Goal: Task Accomplishment & Management: Manage account settings

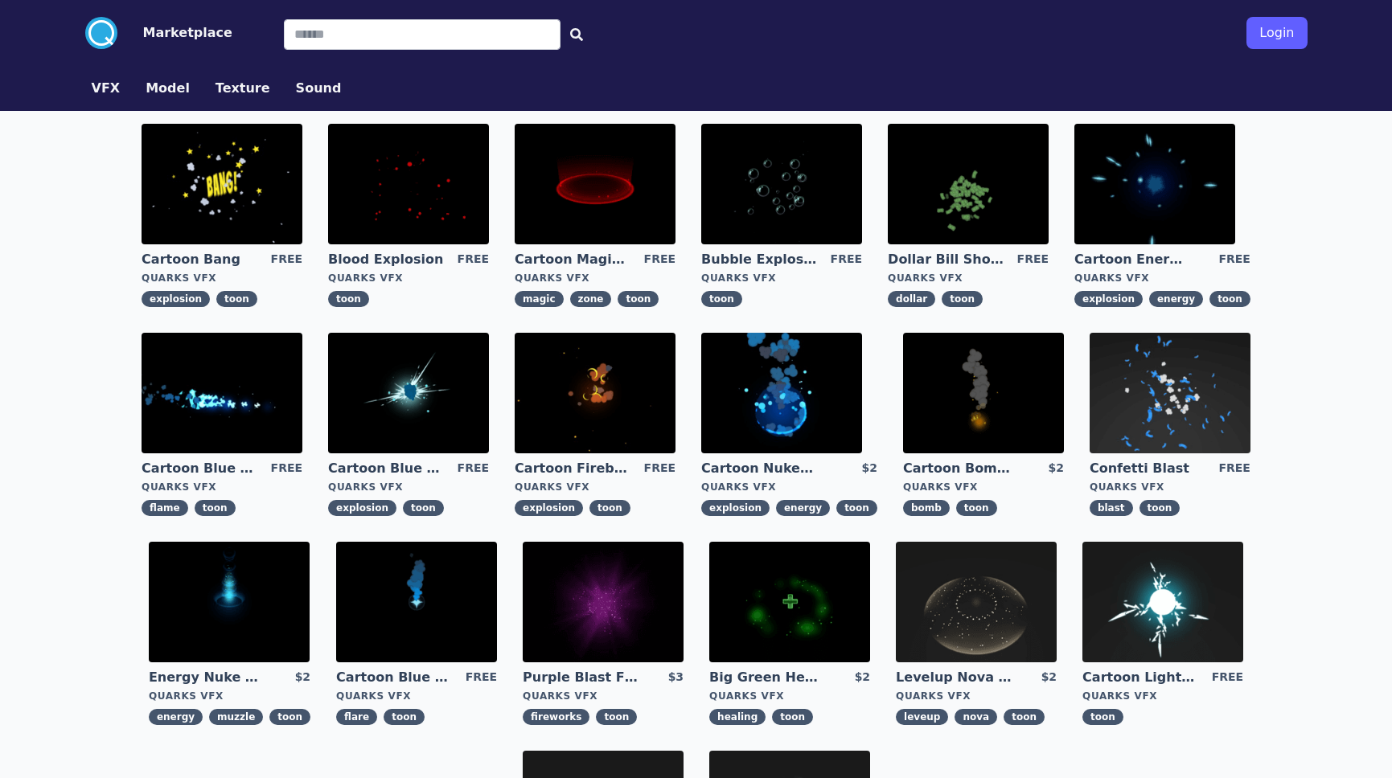
click at [1274, 29] on button "Login" at bounding box center [1276, 33] width 60 height 32
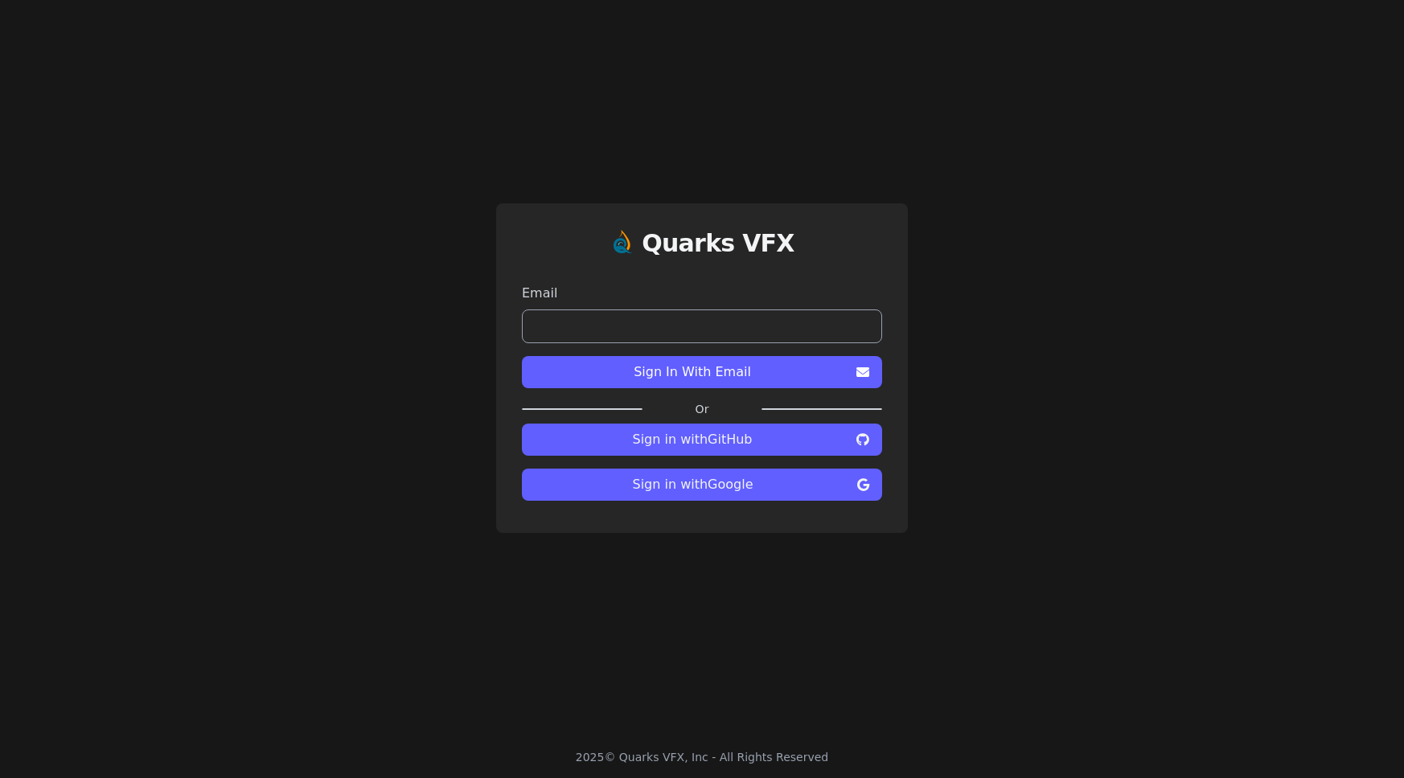
click at [746, 493] on span "Sign in with Google" at bounding box center [693, 484] width 316 height 19
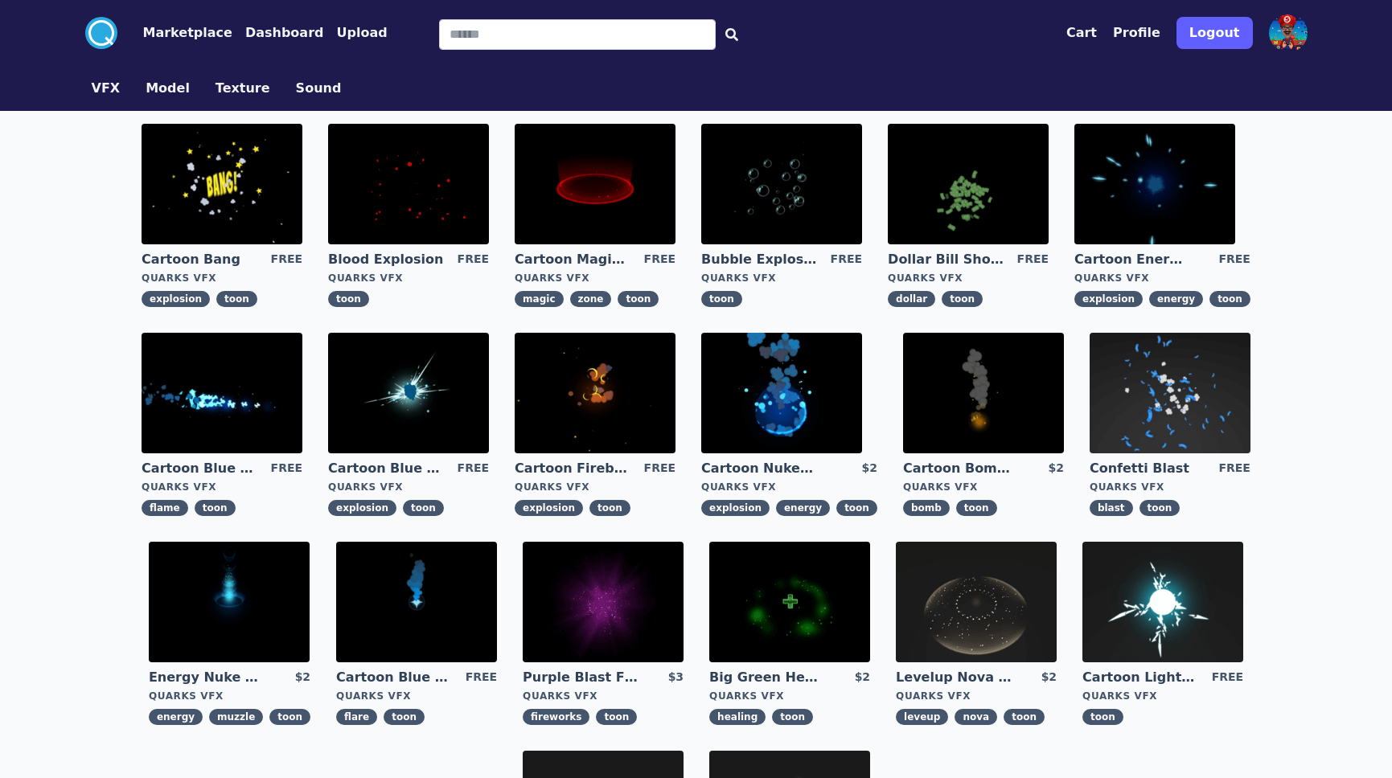
click at [1147, 33] on button "Profile" at bounding box center [1136, 32] width 47 height 19
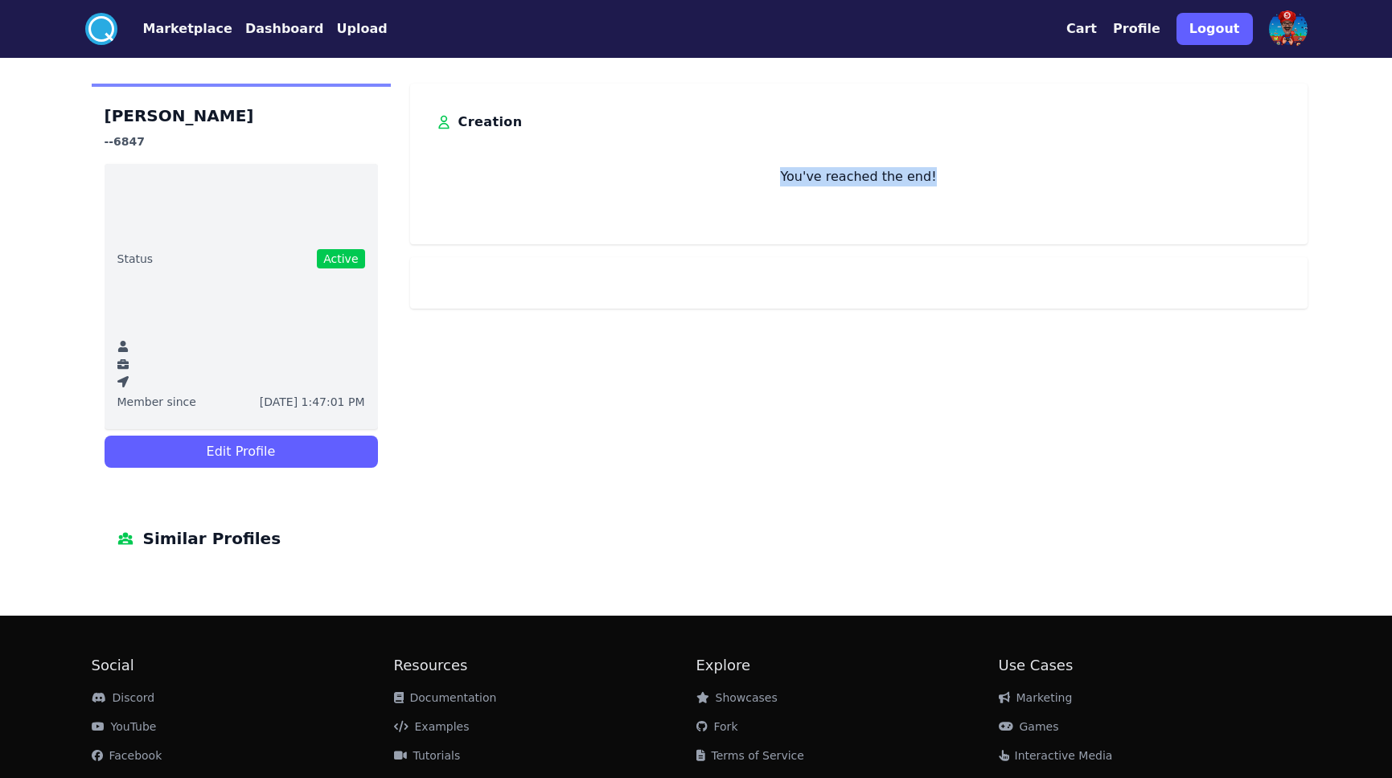
drag, startPoint x: 788, startPoint y: 170, endPoint x: 960, endPoint y: 176, distance: 172.2
click at [960, 176] on p "You've reached the end!" at bounding box center [859, 176] width 846 height 19
click at [488, 123] on h3 "Creation" at bounding box center [490, 122] width 64 height 26
drag, startPoint x: 767, startPoint y: 178, endPoint x: 571, endPoint y: 141, distance: 199.8
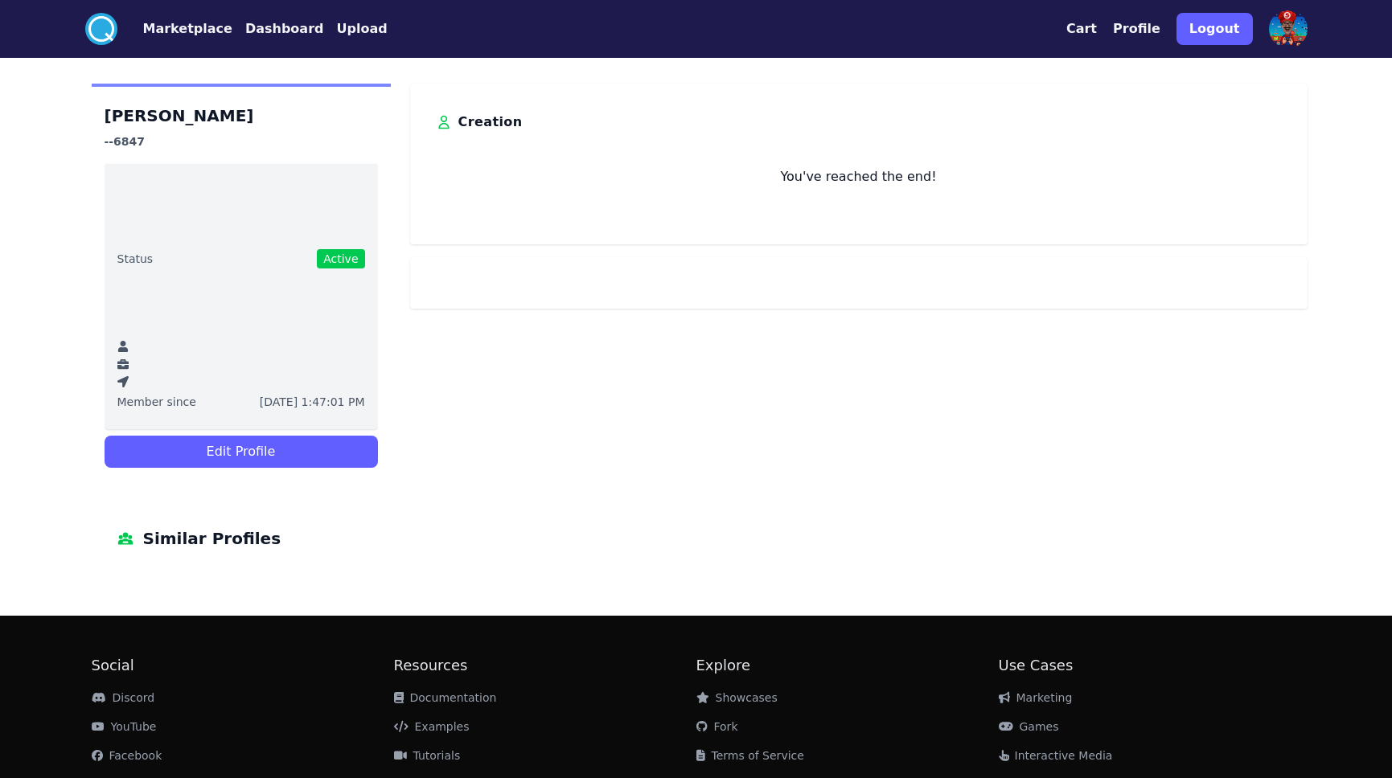
click at [765, 177] on p "You've reached the end!" at bounding box center [859, 176] width 846 height 19
click at [249, 29] on button "Dashboard" at bounding box center [284, 28] width 79 height 19
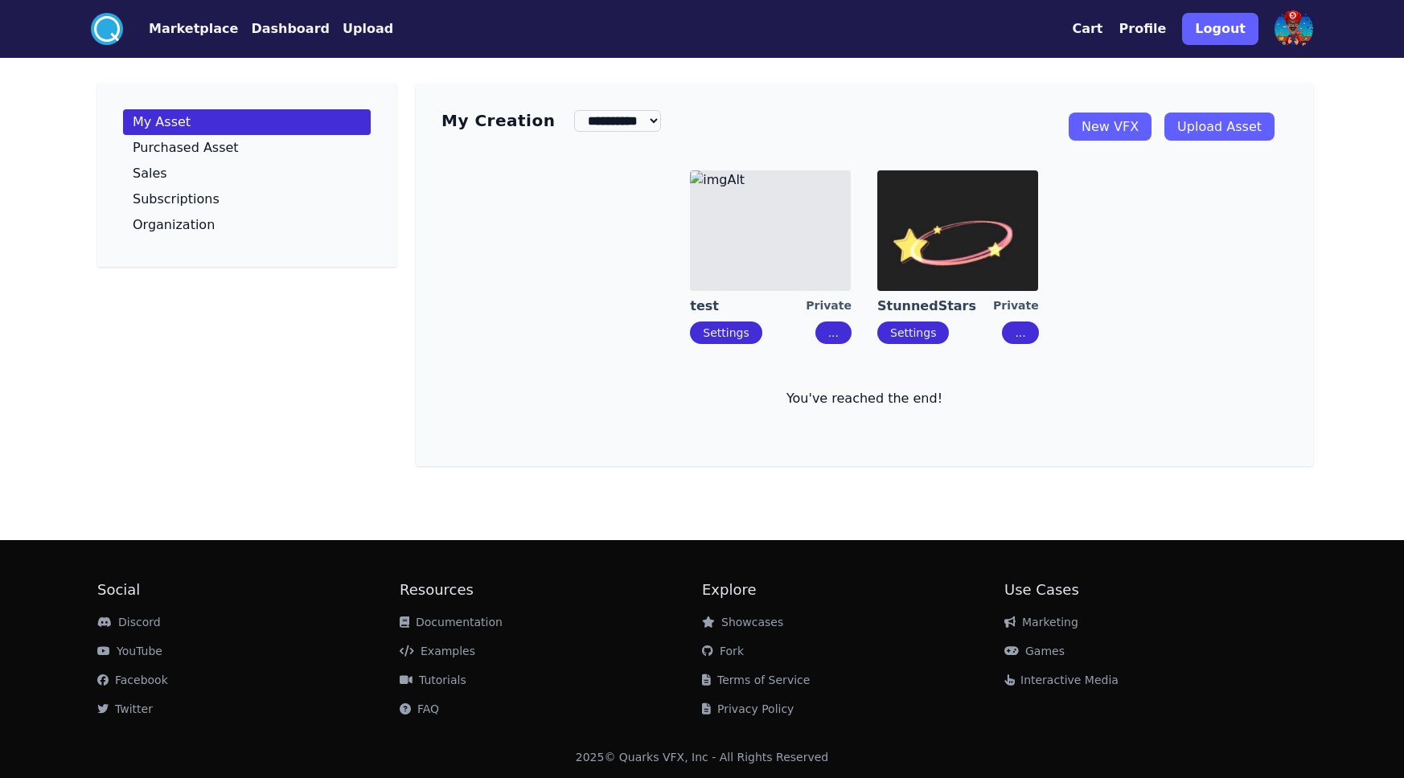
click at [829, 335] on button "..." at bounding box center [833, 333] width 36 height 23
click at [859, 404] on div "Delete" at bounding box center [861, 405] width 37 height 16
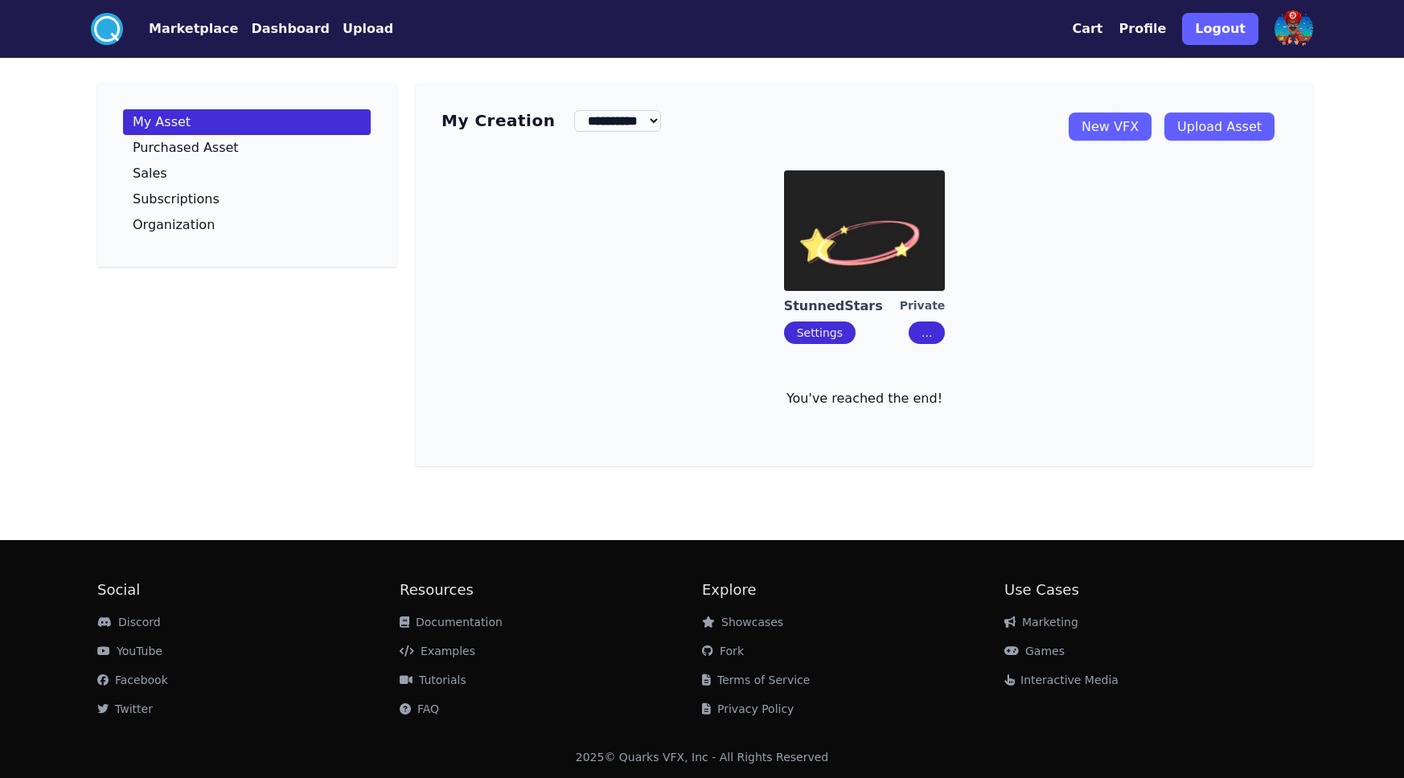
click at [928, 341] on button "..." at bounding box center [926, 333] width 36 height 23
click at [955, 359] on div "Edit" at bounding box center [952, 366] width 22 height 16
